Goal: Transaction & Acquisition: Download file/media

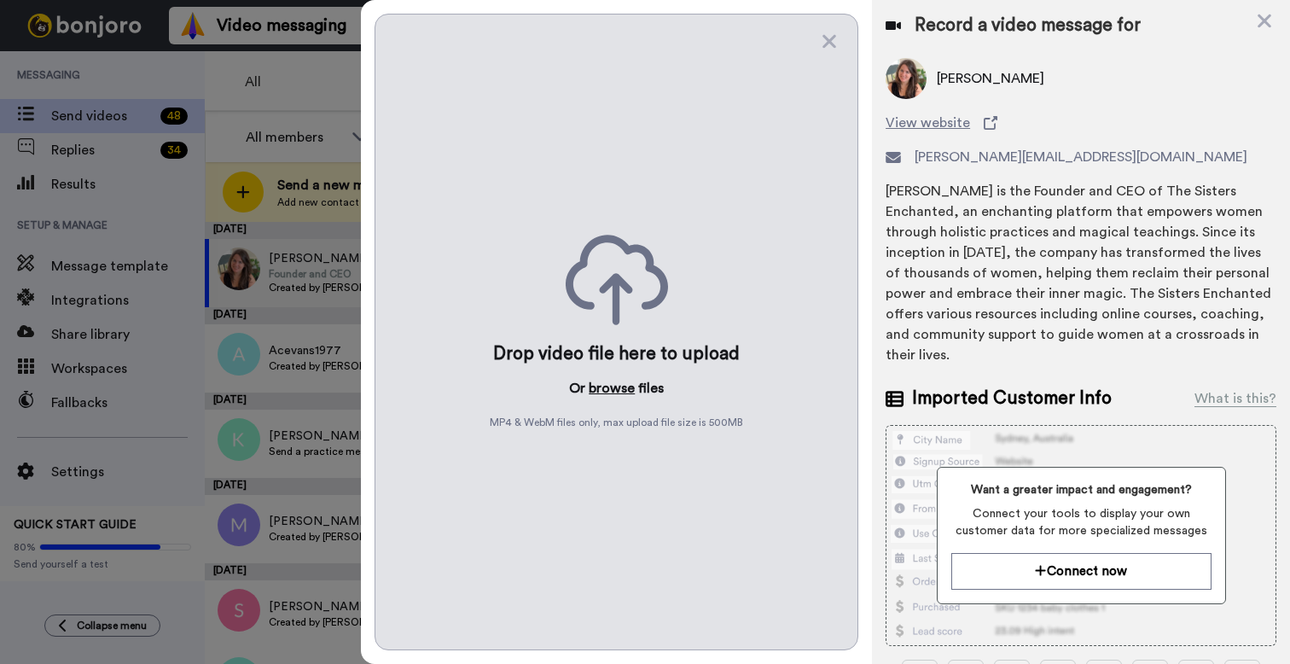
click at [604, 393] on button "browse" at bounding box center [612, 388] width 46 height 20
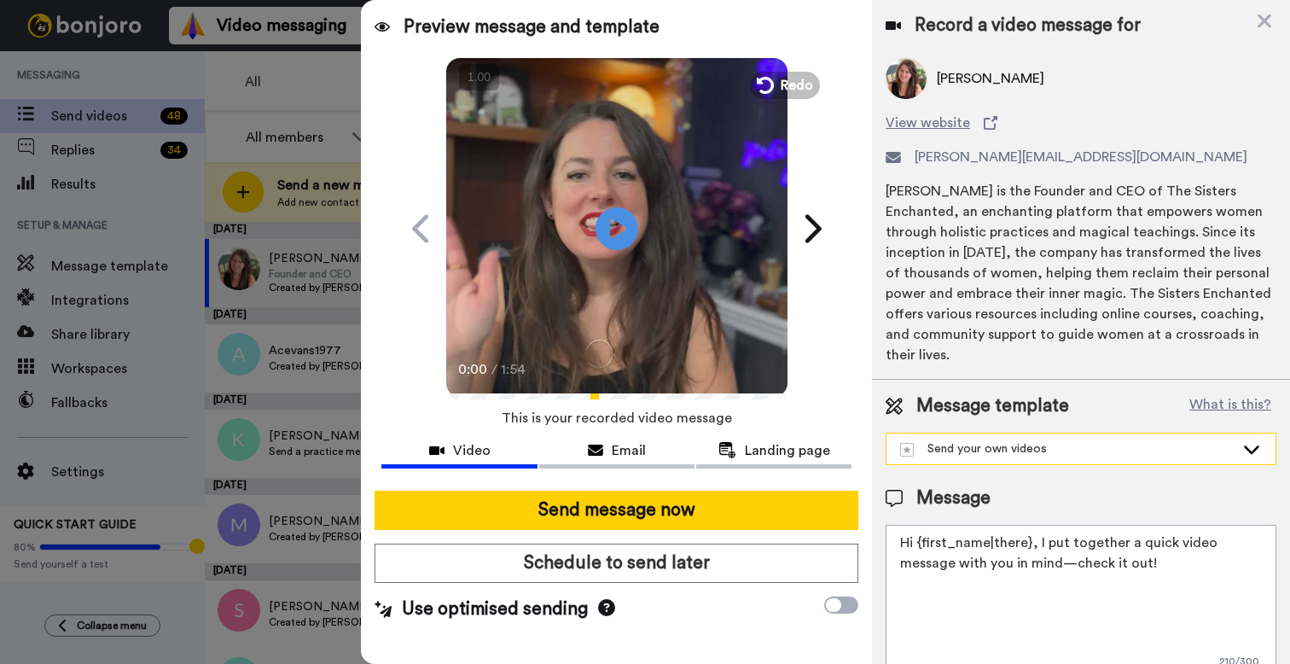
click at [1037, 440] on div "Send your own videos" at bounding box center [1067, 448] width 334 height 17
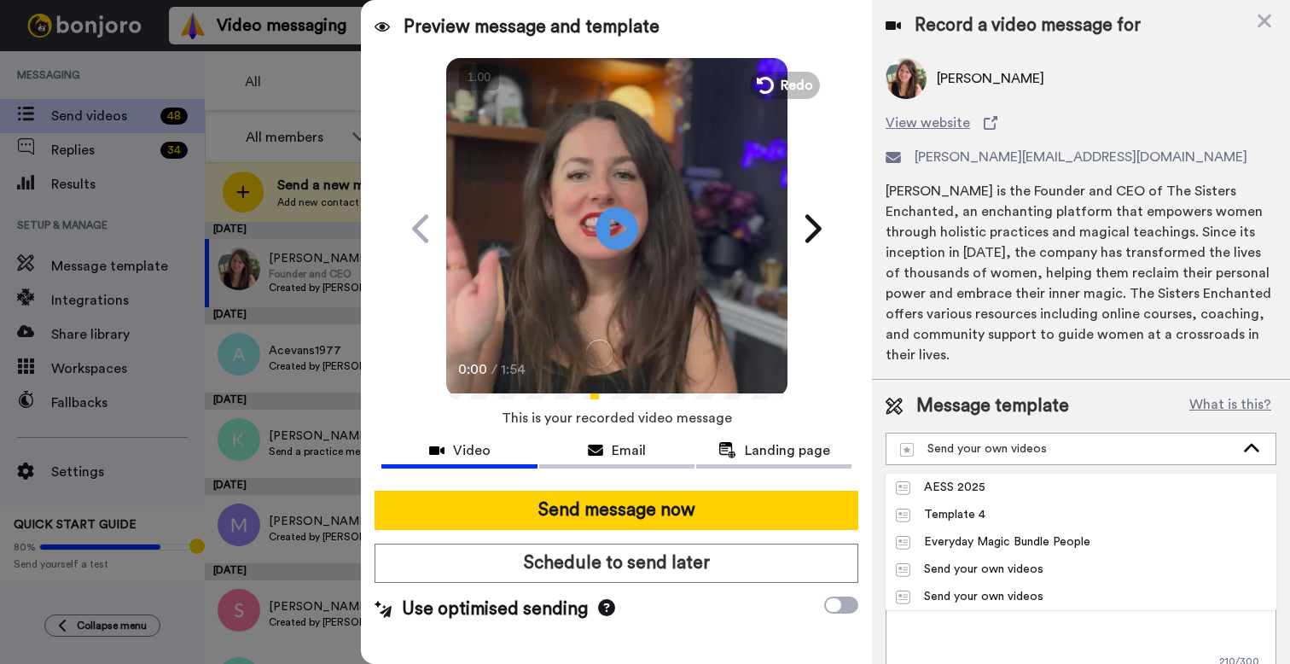
click at [1024, 473] on li "AESS 2025" at bounding box center [1080, 486] width 391 height 27
type textarea "Hi {first_name|there}, I put together a quick video message to get you ready fo…"
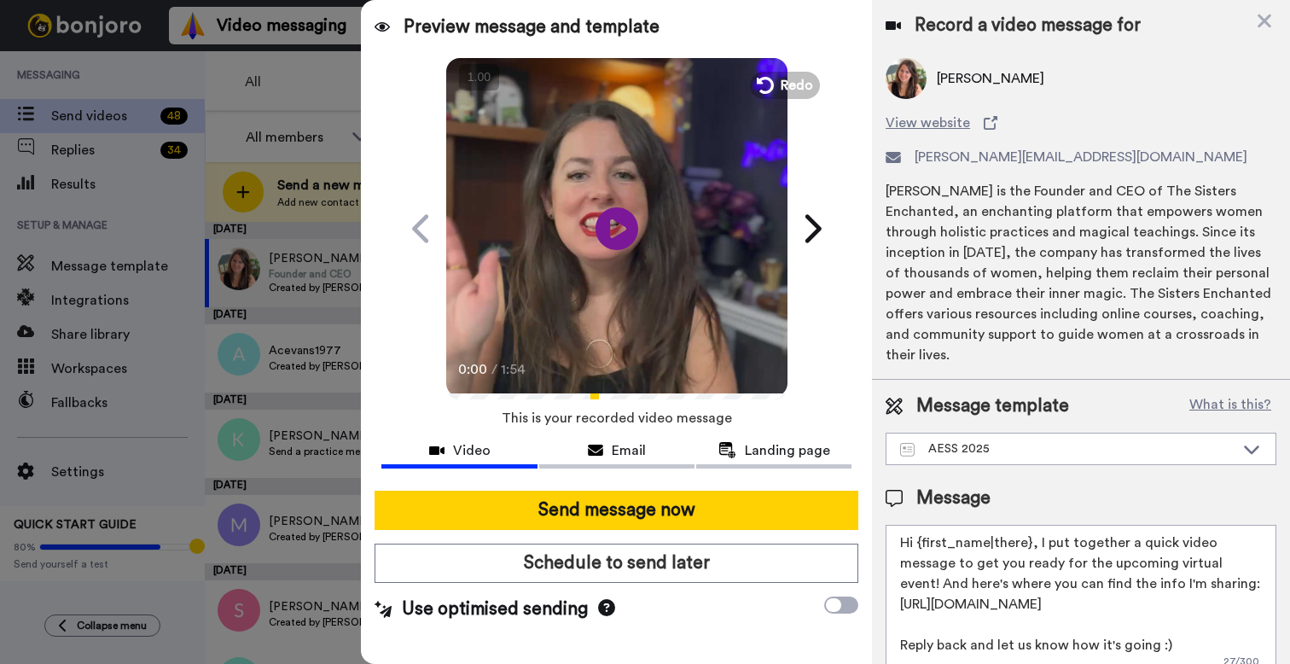
scroll to position [8, 0]
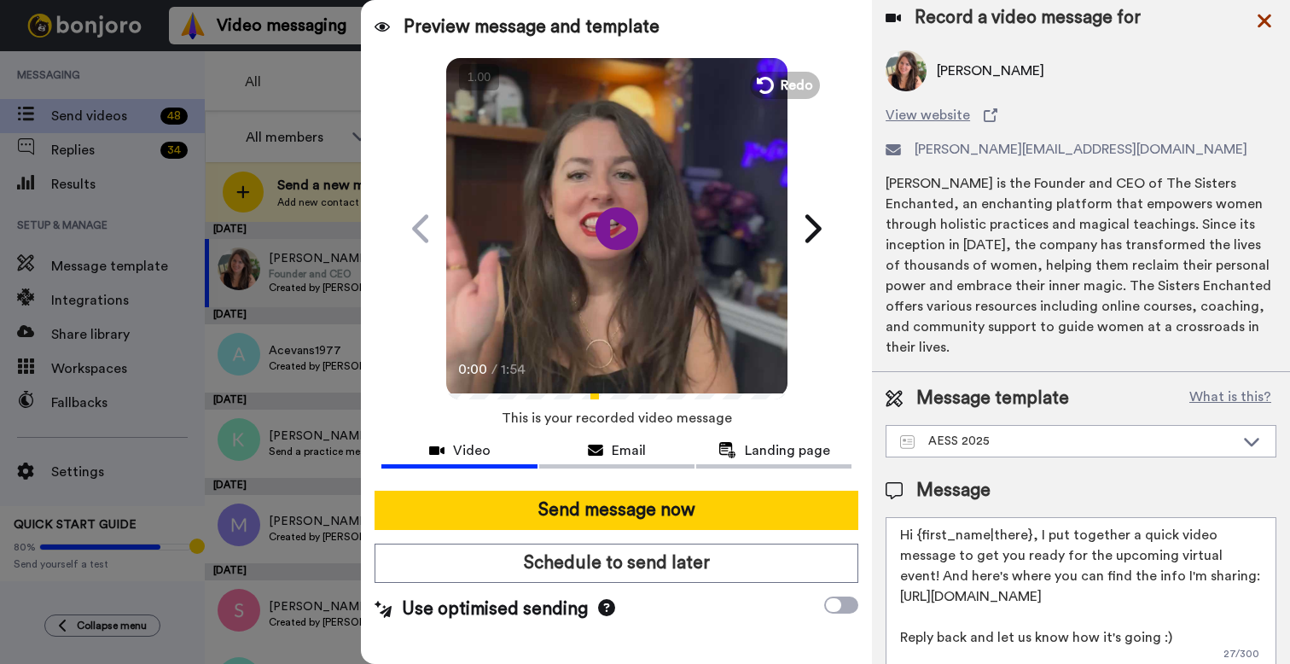
click at [1261, 22] on icon at bounding box center [1264, 22] width 14 height 14
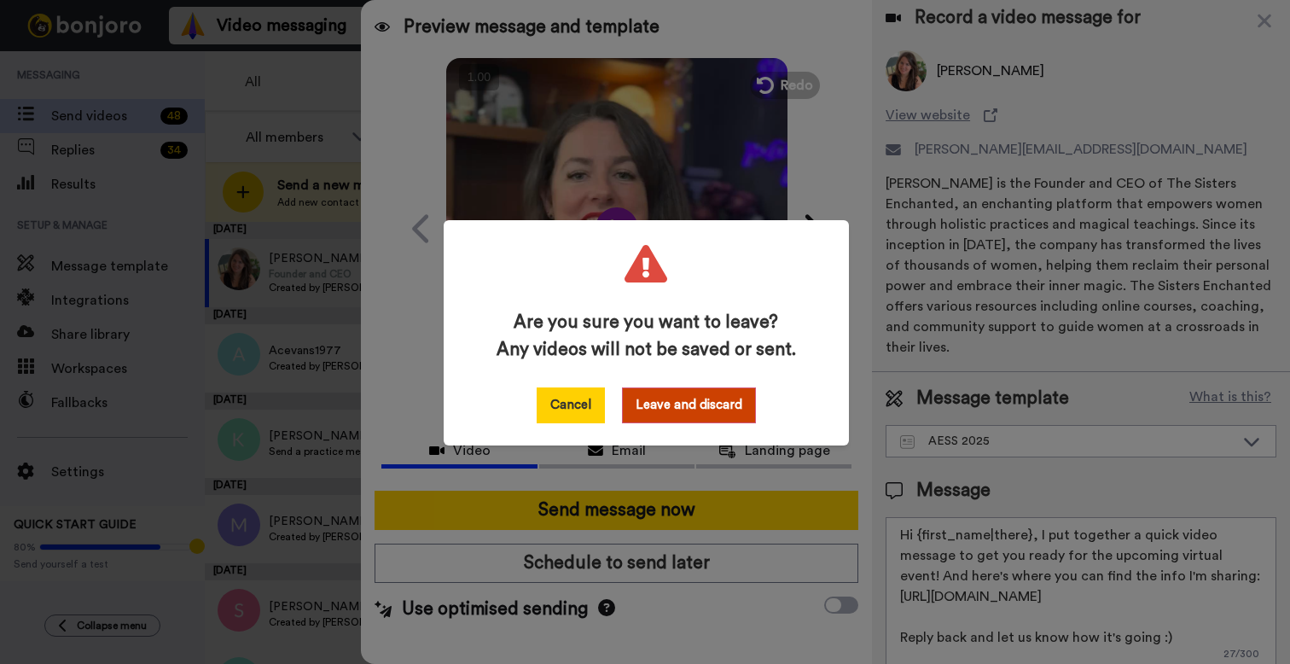
click at [589, 398] on button "Cancel" at bounding box center [571, 405] width 68 height 36
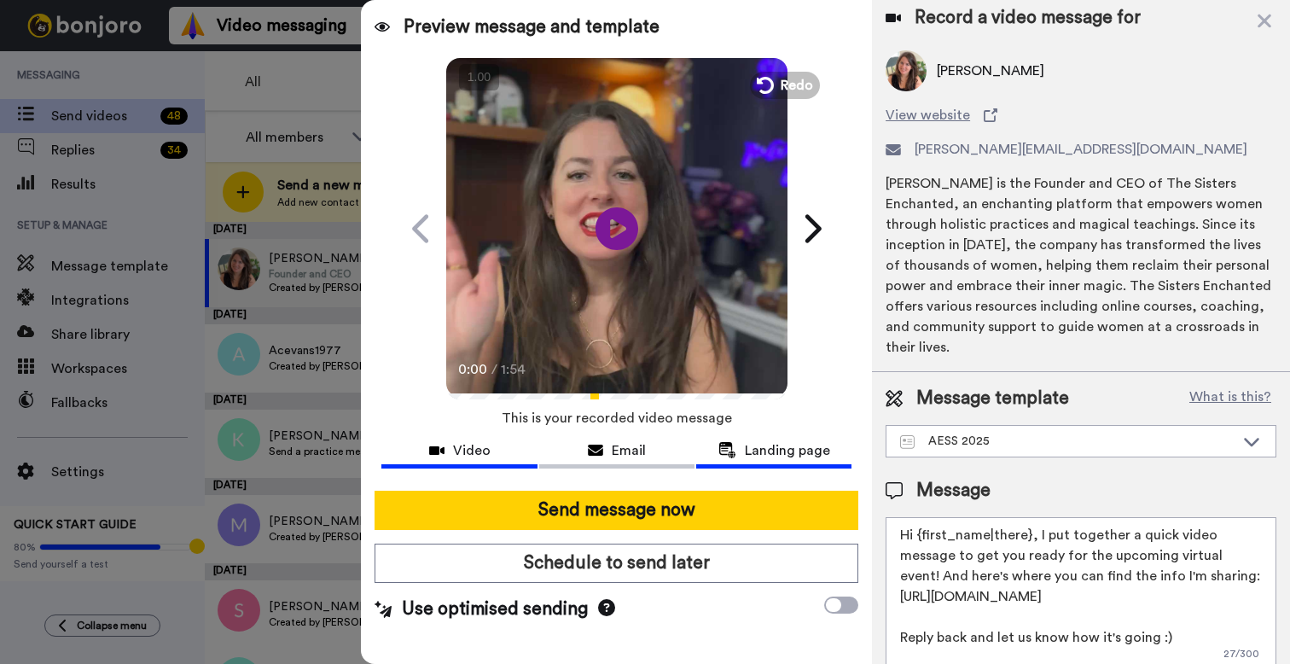
click at [781, 454] on span "Landing page" at bounding box center [787, 450] width 85 height 20
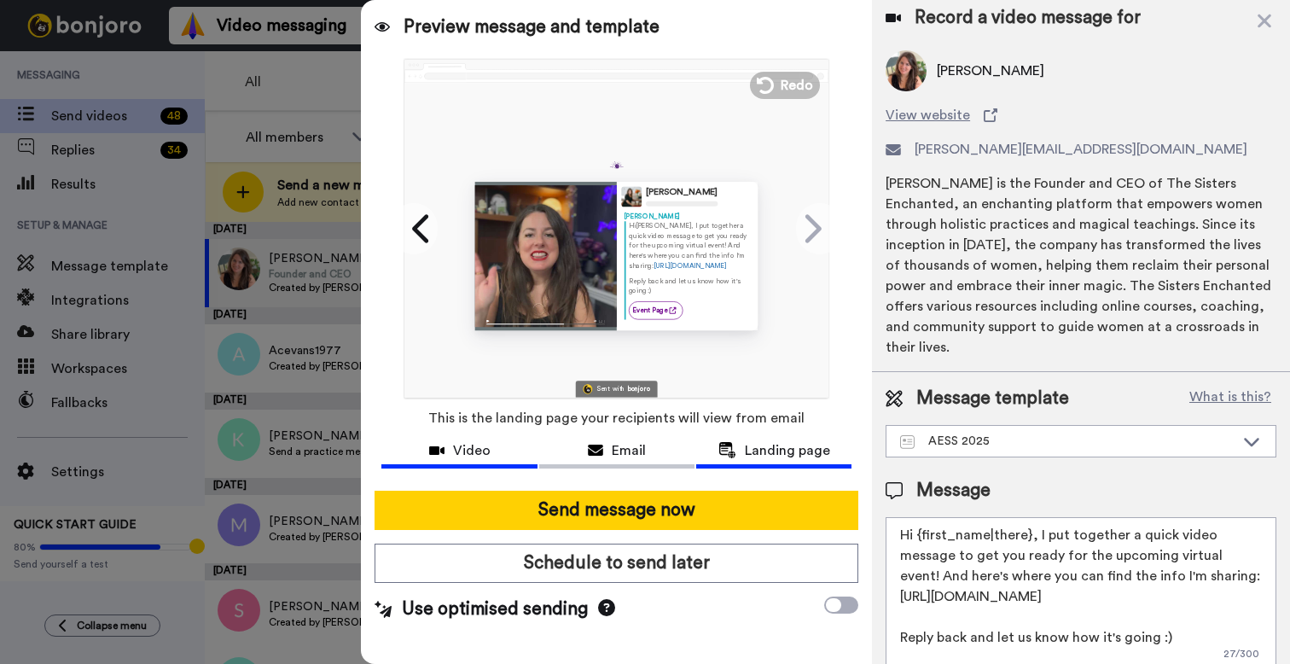
click at [511, 461] on button "Video" at bounding box center [458, 453] width 155 height 32
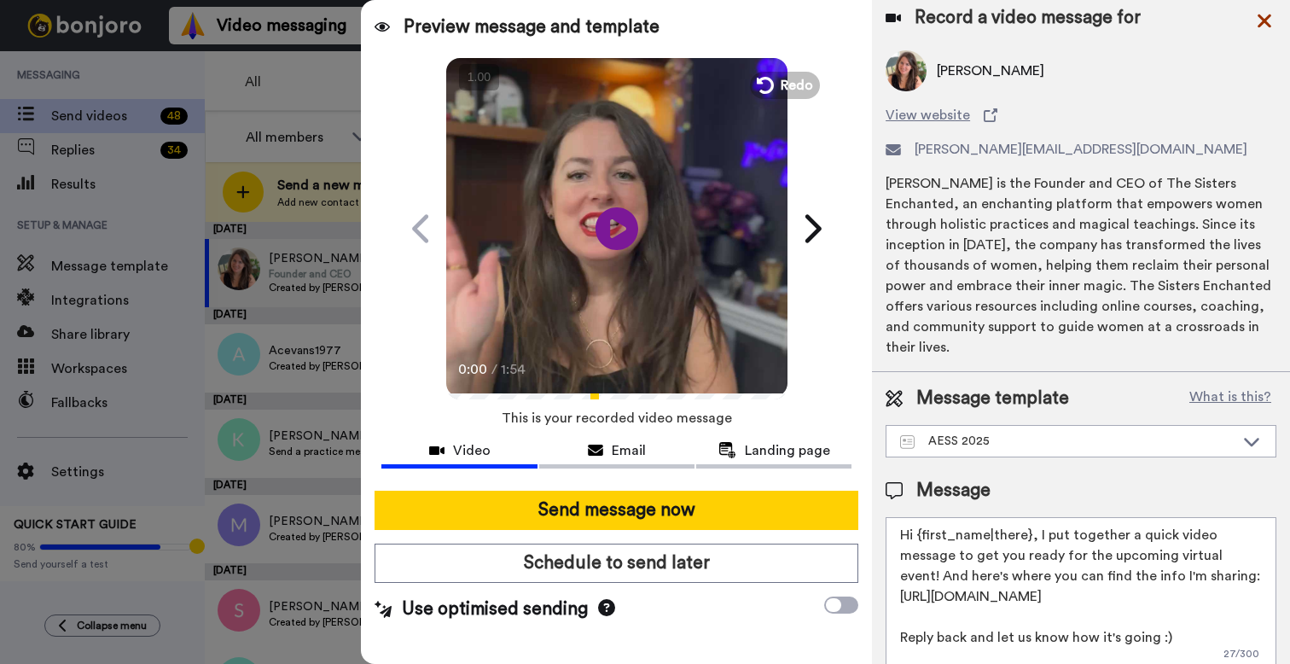
click at [1262, 19] on icon at bounding box center [1264, 22] width 14 height 14
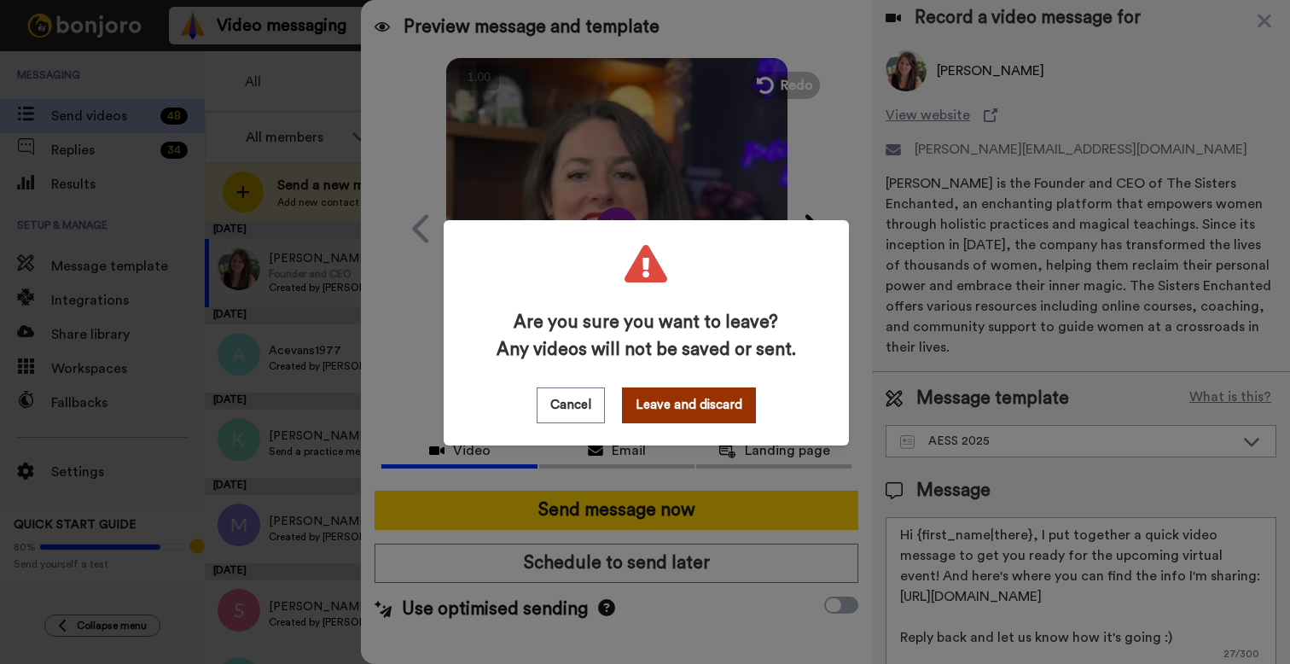
click at [638, 409] on button "Leave and discard" at bounding box center [689, 405] width 134 height 36
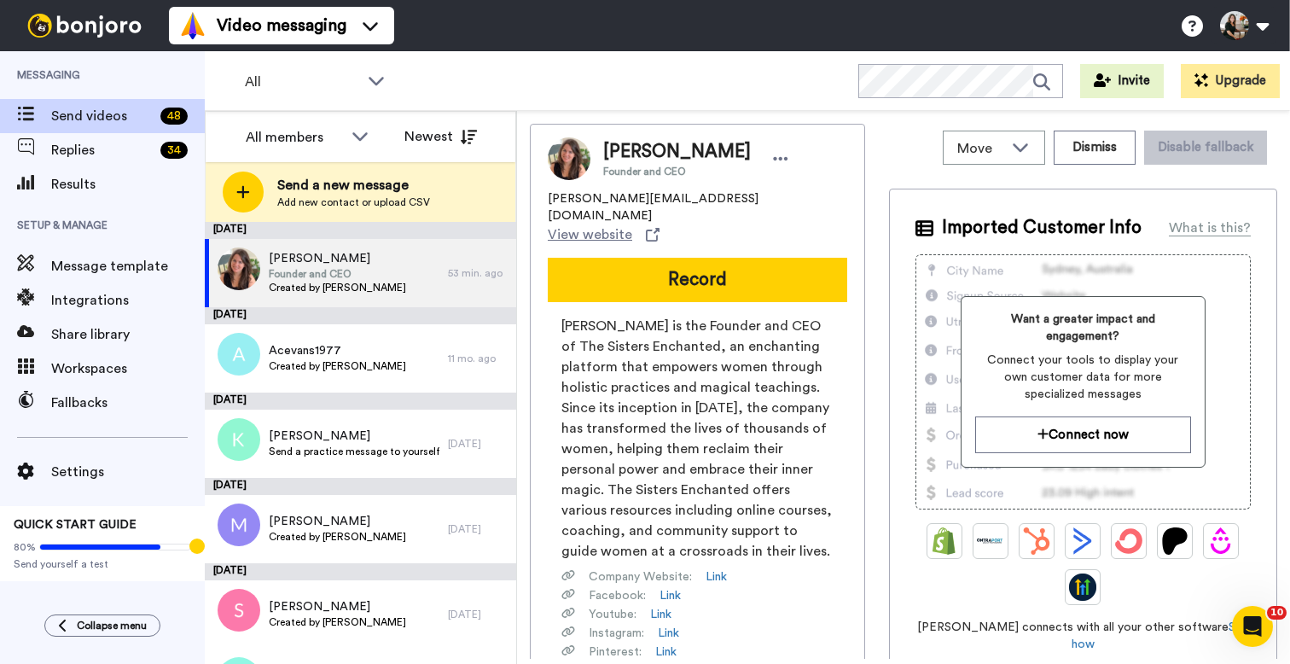
scroll to position [0, 0]
click at [74, 270] on span "Message template" at bounding box center [128, 266] width 154 height 20
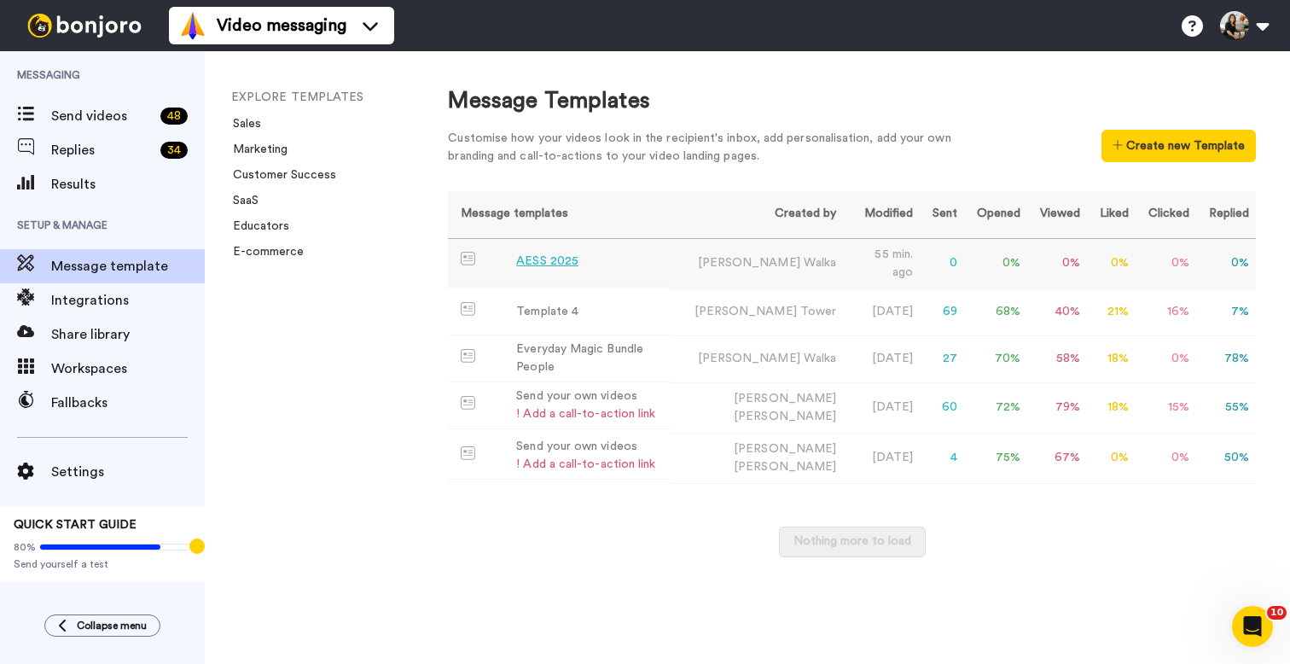
click at [546, 262] on div "AESS 2025" at bounding box center [547, 261] width 62 height 18
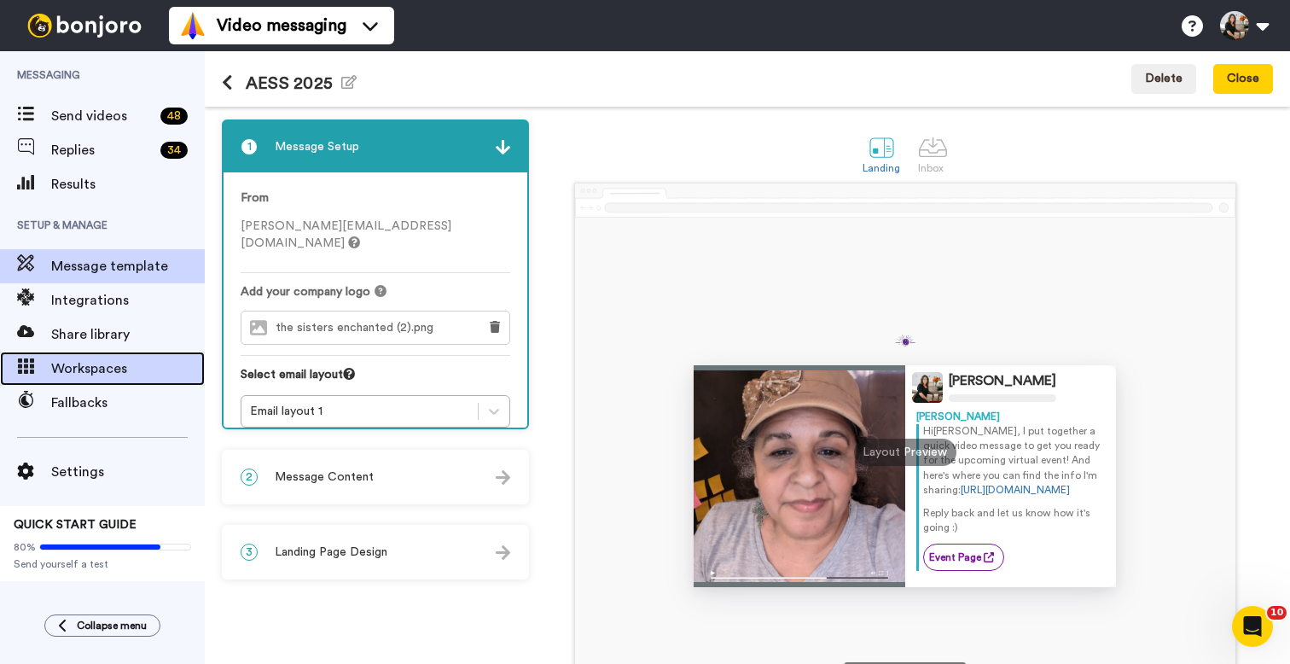
click at [86, 378] on span "Workspaces" at bounding box center [128, 368] width 154 height 20
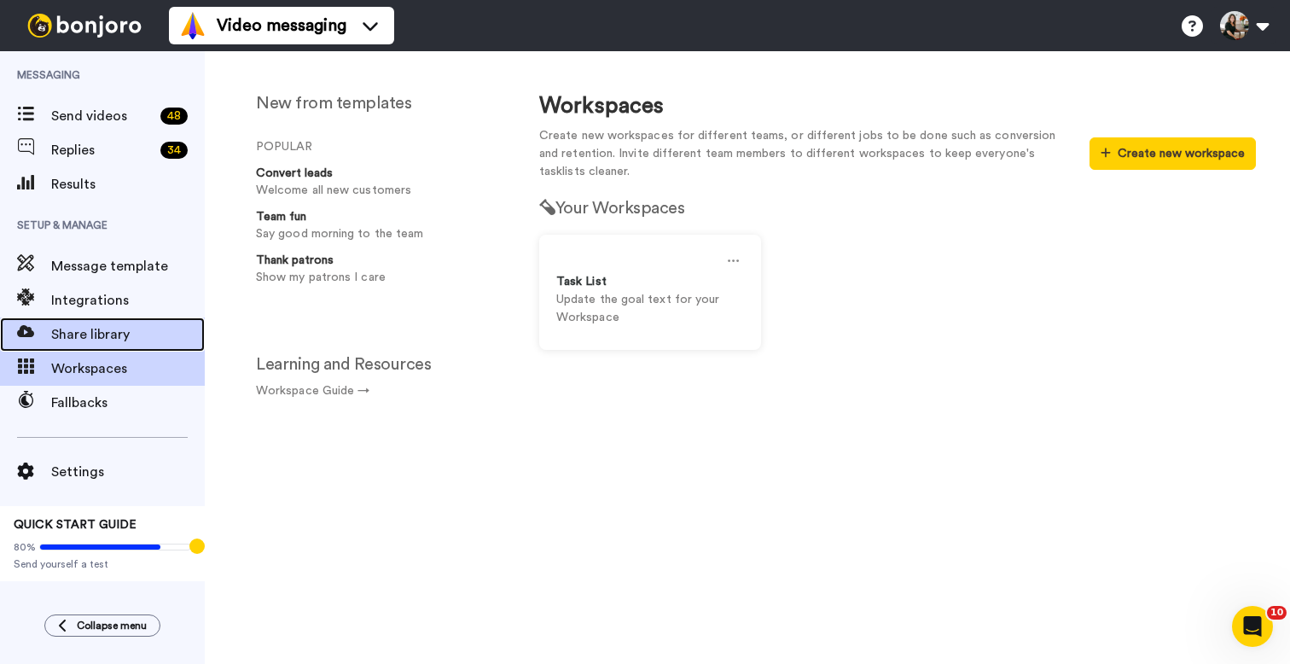
click at [82, 338] on span "Share library" at bounding box center [128, 334] width 154 height 20
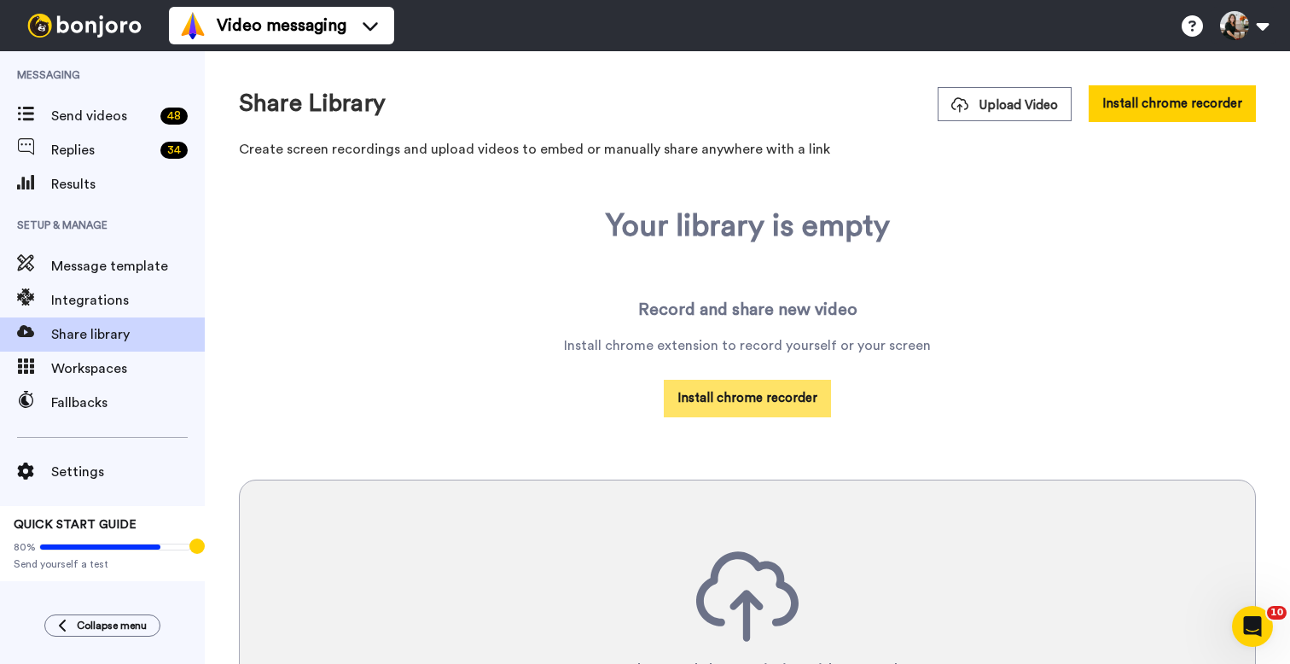
scroll to position [9, 0]
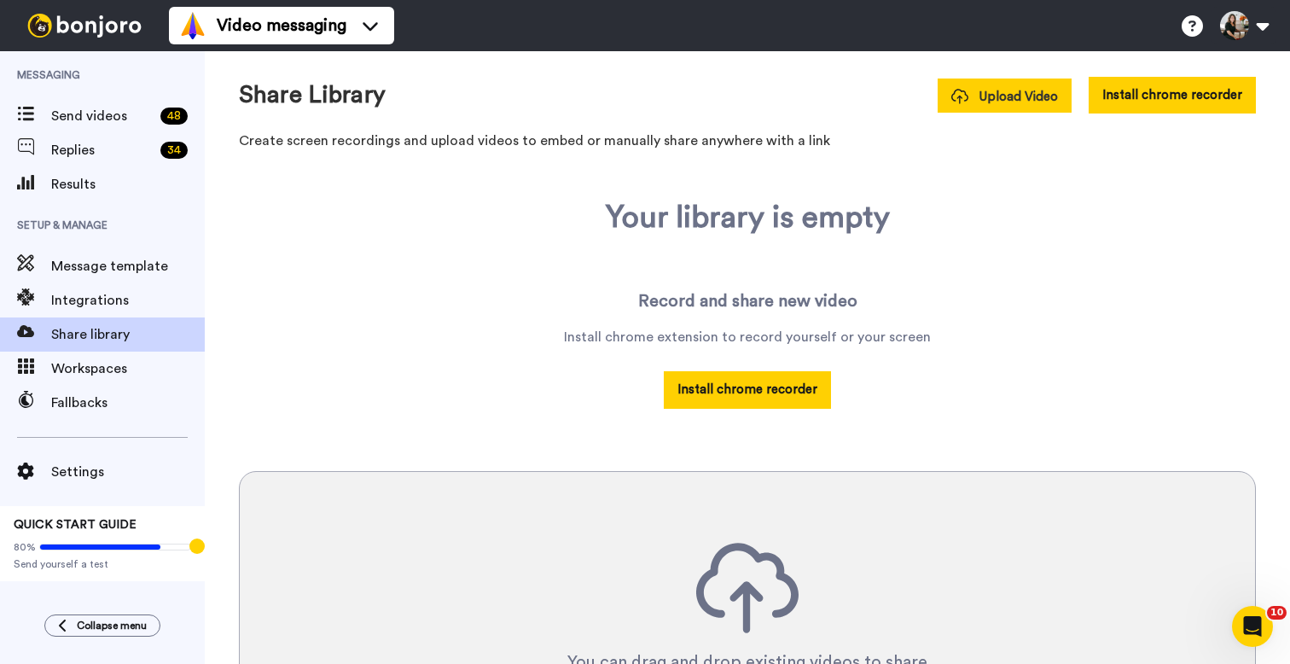
click at [1012, 107] on button "Upload Video" at bounding box center [1004, 95] width 134 height 34
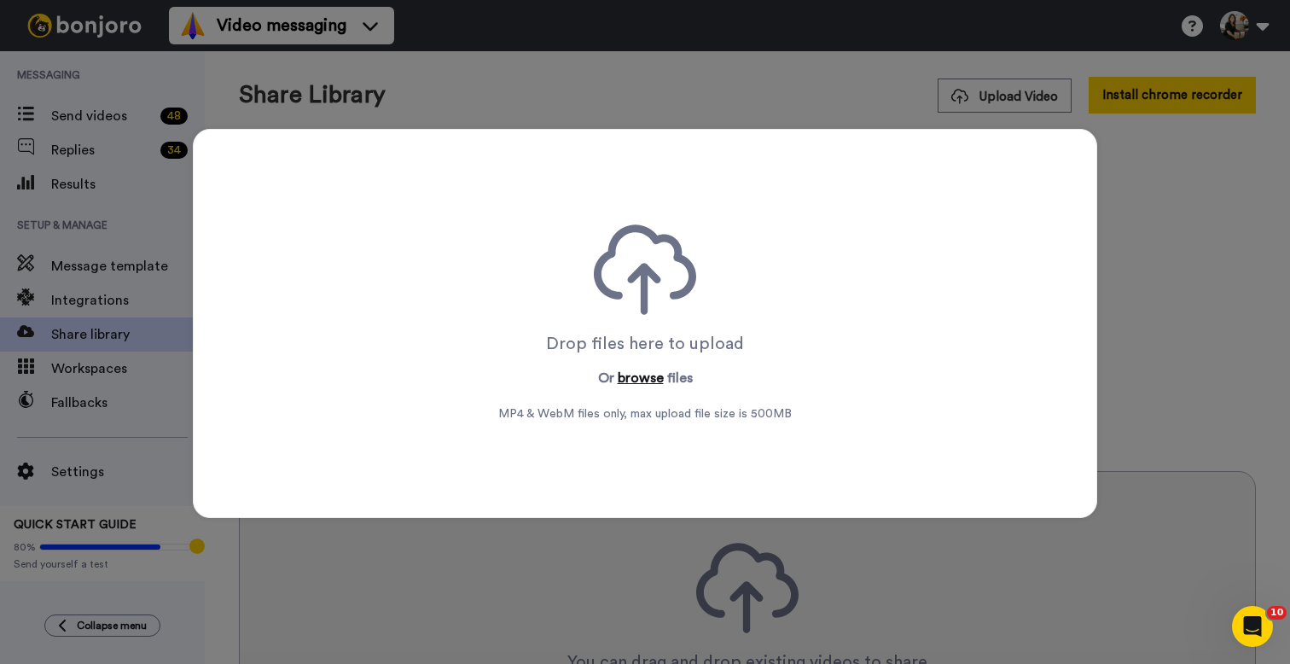
click at [628, 375] on button "browse" at bounding box center [641, 378] width 46 height 20
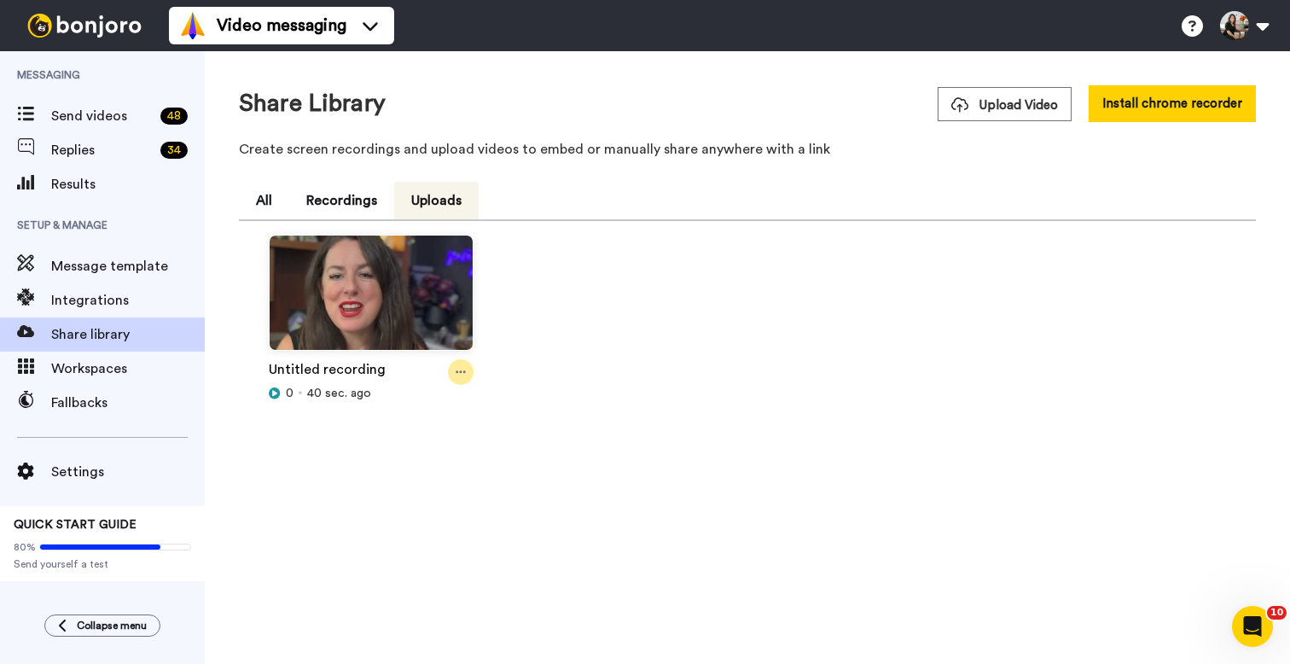
click at [460, 370] on icon at bounding box center [460, 372] width 10 height 12
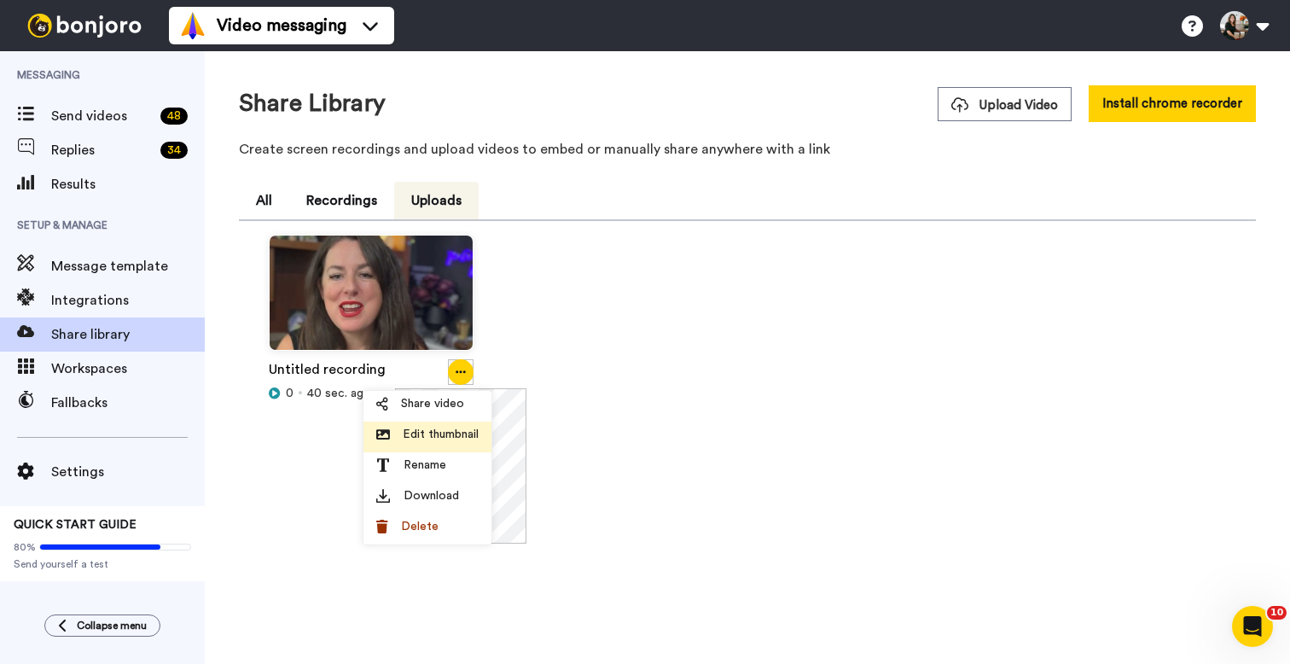
click at [441, 462] on span "Rename" at bounding box center [424, 464] width 43 height 17
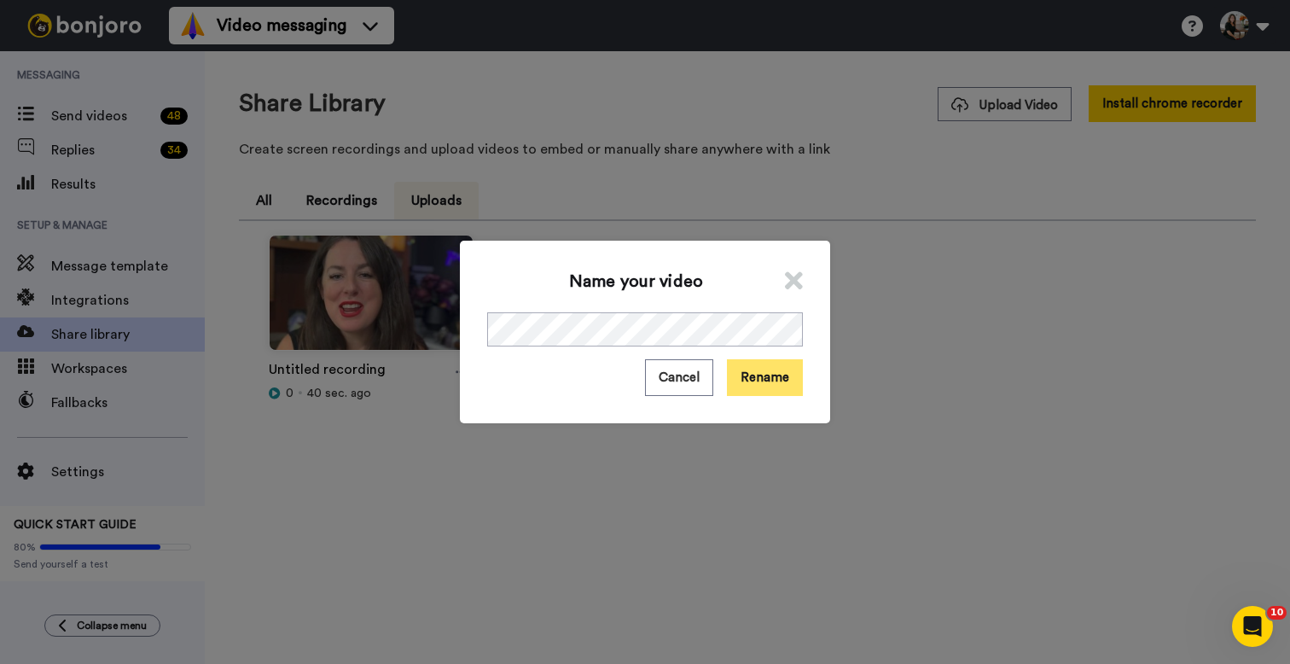
click at [774, 381] on button "Rename" at bounding box center [765, 377] width 76 height 37
